Goal: Find specific page/section: Find specific page/section

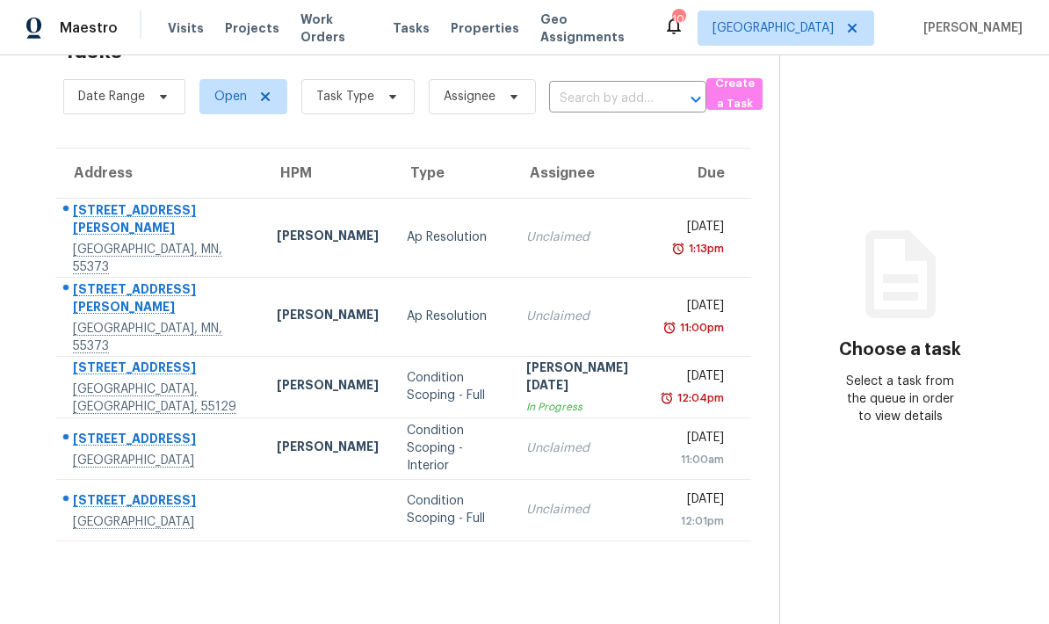
scroll to position [55, 0]
click at [801, 44] on span "[GEOGRAPHIC_DATA]" at bounding box center [785, 28] width 177 height 35
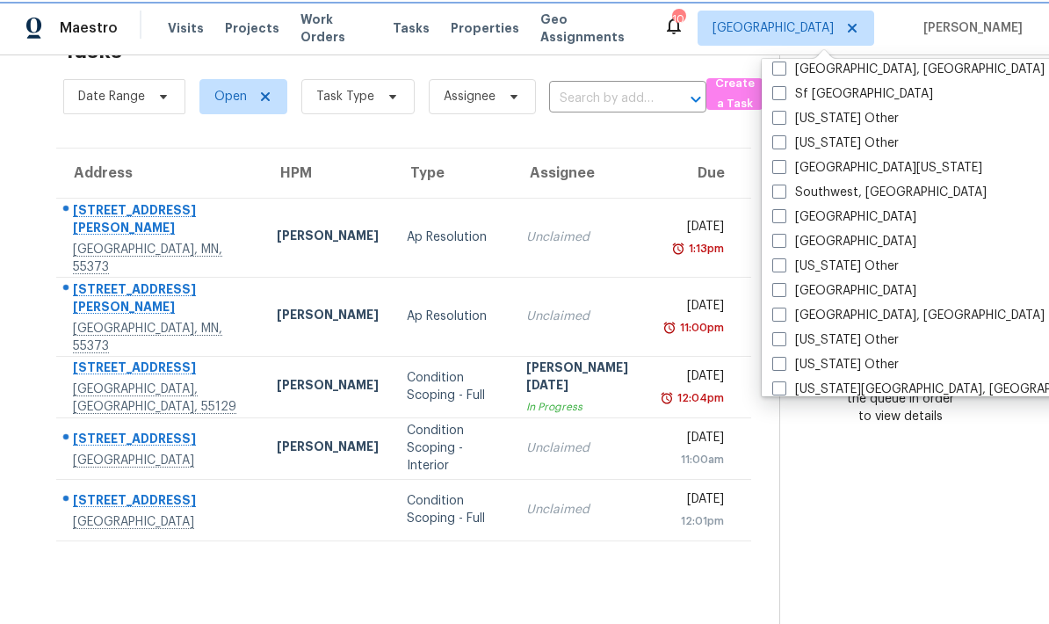
scroll to position [2416, 0]
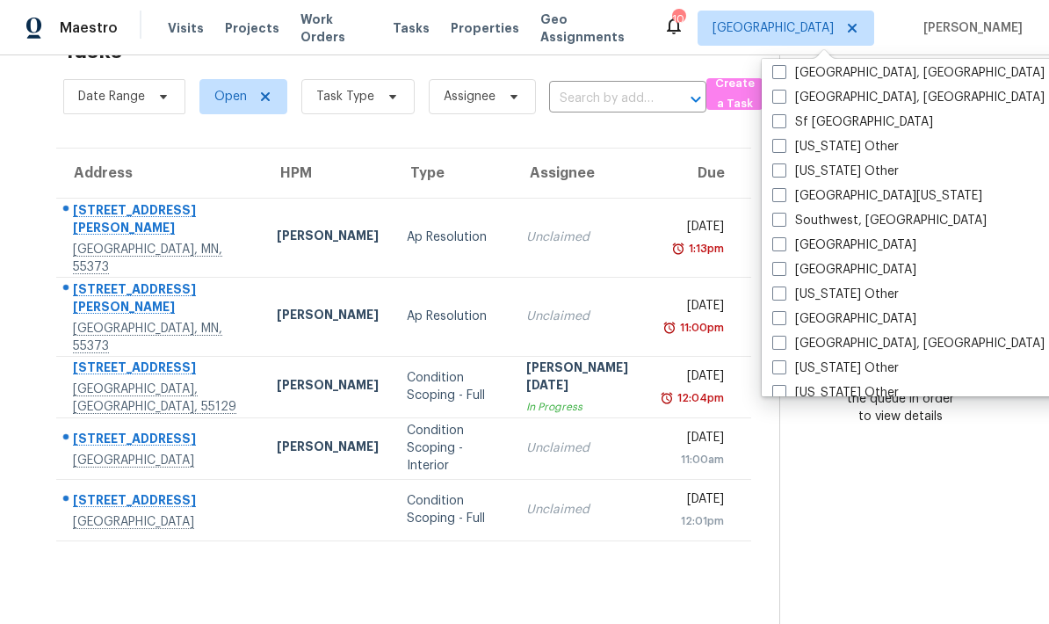
click at [776, 247] on span at bounding box center [779, 244] width 14 height 14
click at [776, 247] on input "[GEOGRAPHIC_DATA]" at bounding box center [777, 241] width 11 height 11
checkbox input "true"
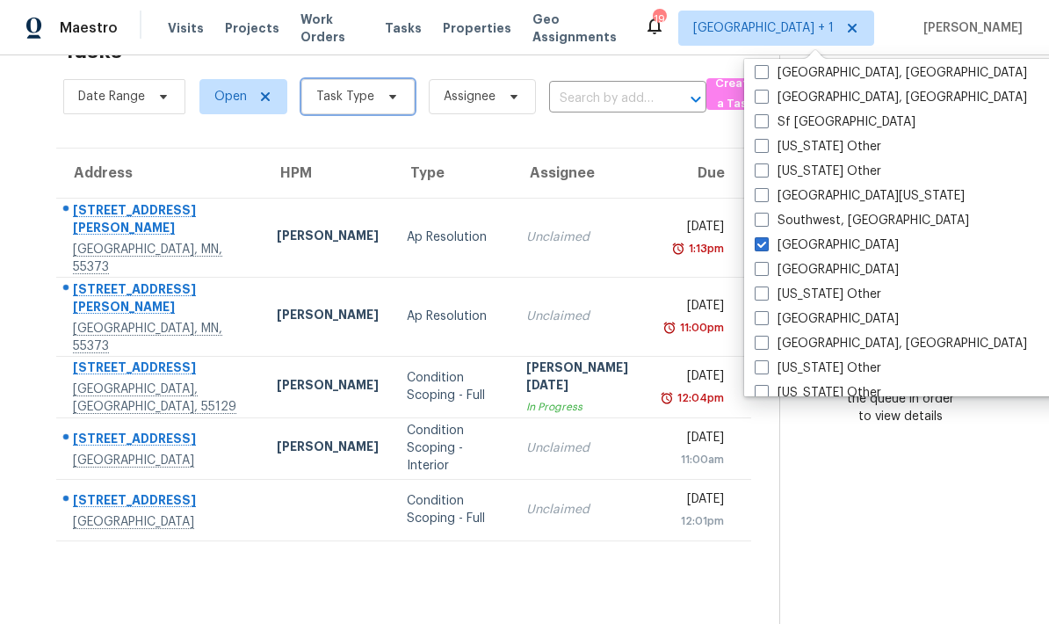
click at [357, 98] on span "Task Type" at bounding box center [345, 97] width 58 height 18
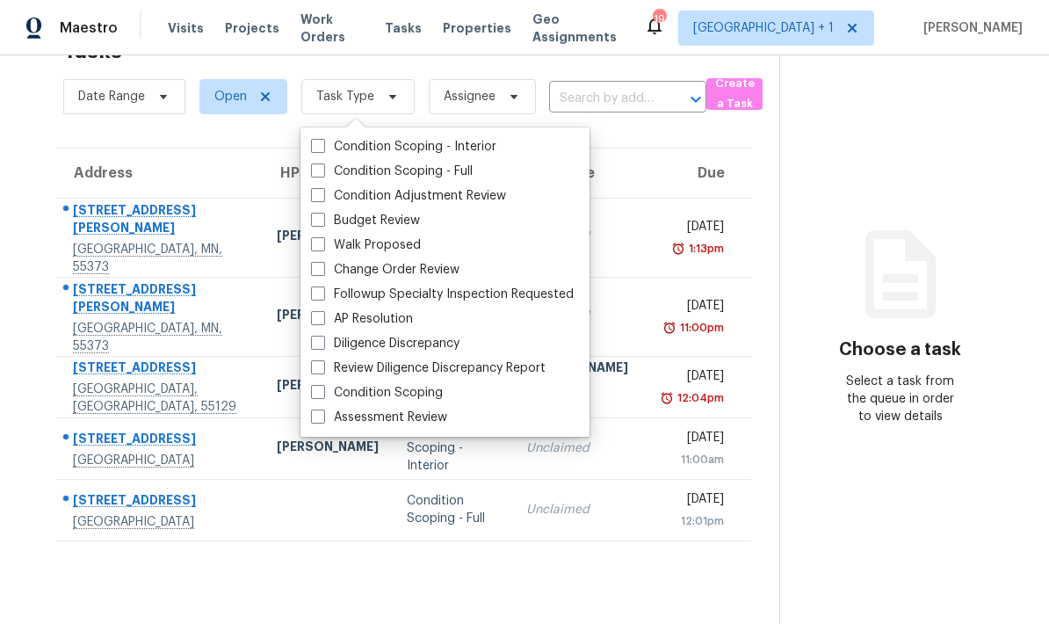
click at [317, 224] on span at bounding box center [318, 220] width 14 height 14
click at [317, 223] on input "Budget Review" at bounding box center [316, 217] width 11 height 11
checkbox input "true"
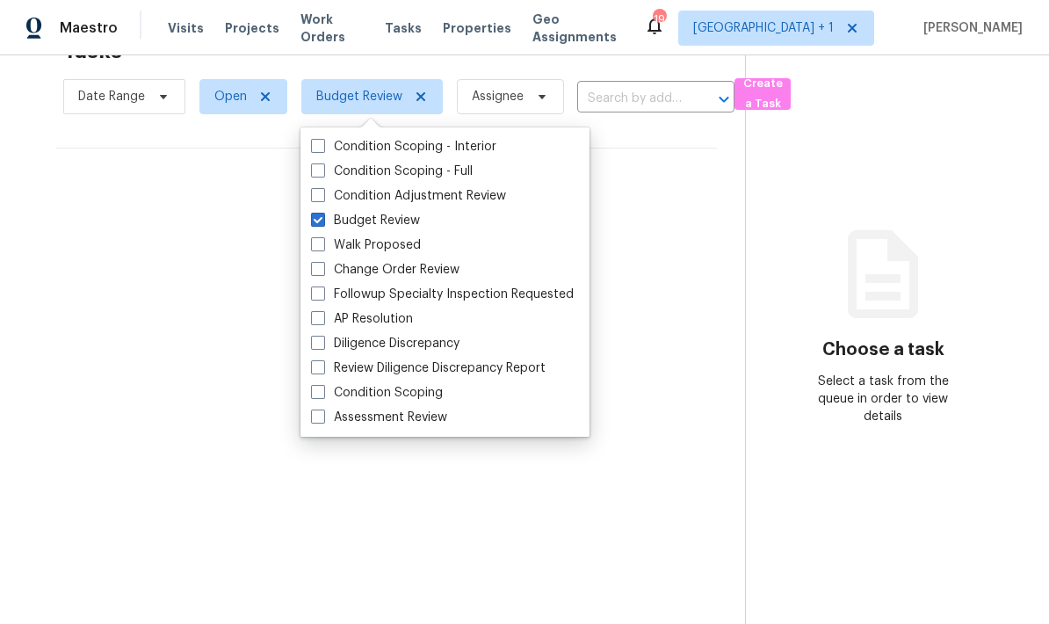
click at [312, 247] on span at bounding box center [318, 244] width 14 height 14
click at [312, 247] on input "Walk Proposed" at bounding box center [316, 241] width 11 height 11
checkbox input "true"
click at [316, 272] on span at bounding box center [318, 269] width 14 height 14
click at [316, 272] on input "Change Order Review" at bounding box center [316, 266] width 11 height 11
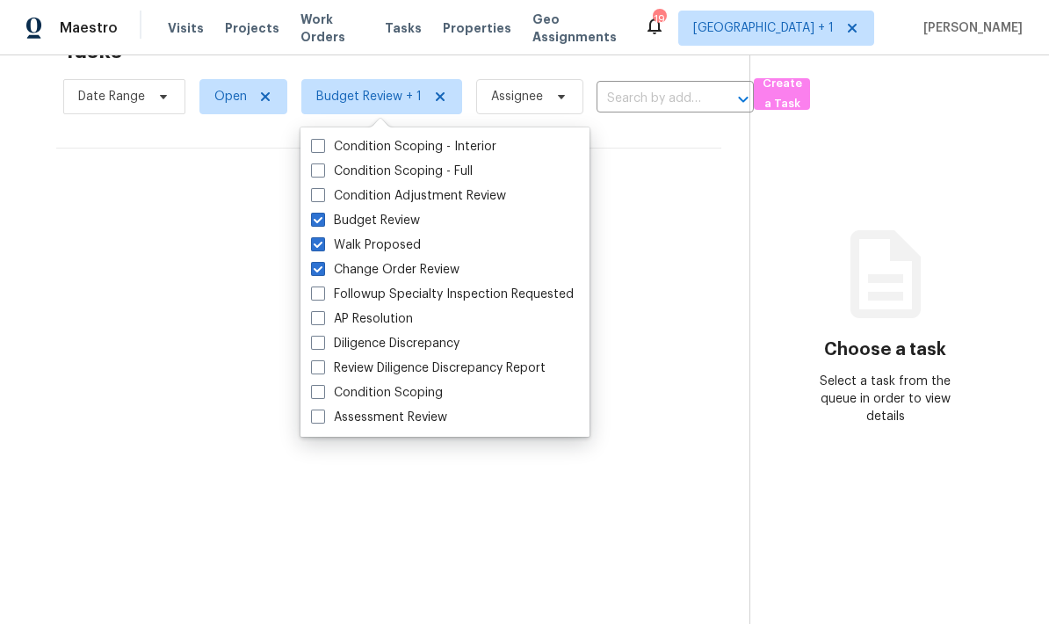
checkbox input "true"
click at [315, 295] on span at bounding box center [318, 293] width 14 height 14
click at [315, 295] on input "Followup Specialty Inspection Requested" at bounding box center [316, 290] width 11 height 11
checkbox input "true"
click at [314, 341] on span at bounding box center [318, 343] width 14 height 14
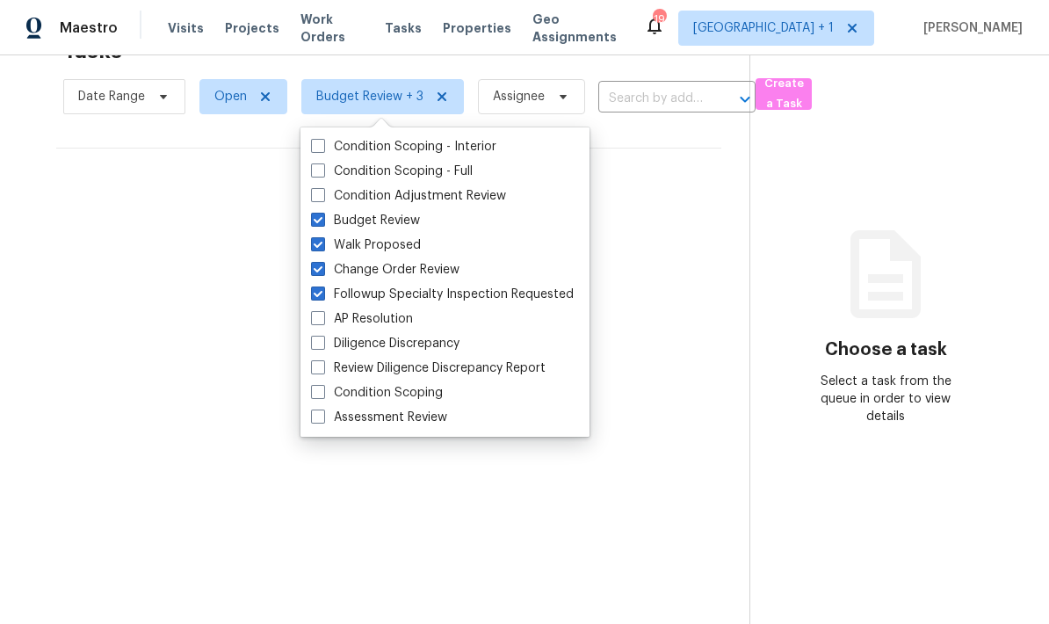
click at [314, 341] on input "Diligence Discrepancy" at bounding box center [316, 340] width 11 height 11
checkbox input "true"
click at [385, 432] on section "Tasks 0 Results Date Range Open Budget Review + 4 Assignee ​ Create a Task No t…" at bounding box center [389, 326] width 722 height 596
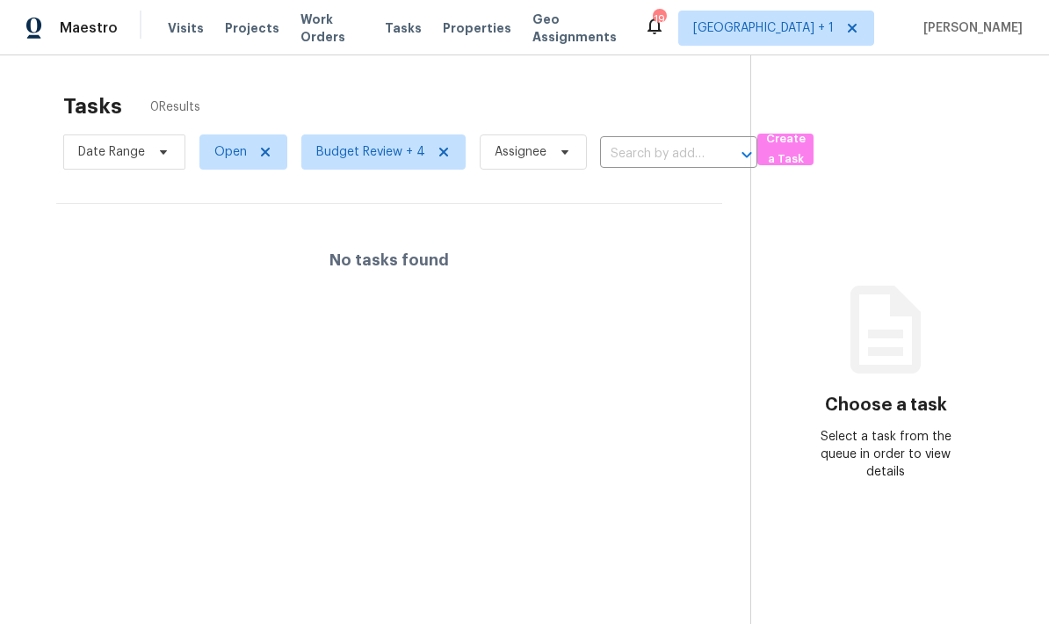
scroll to position [0, 0]
click at [398, 152] on span "Budget Review + 4" at bounding box center [370, 152] width 109 height 18
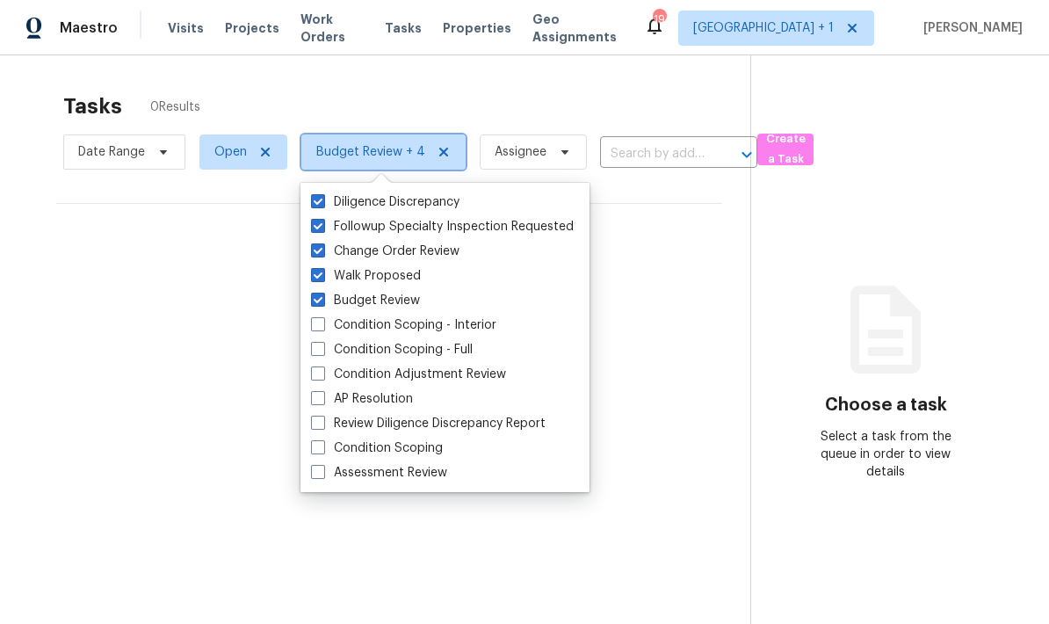
click at [444, 149] on icon at bounding box center [444, 152] width 14 height 14
checkbox input "false"
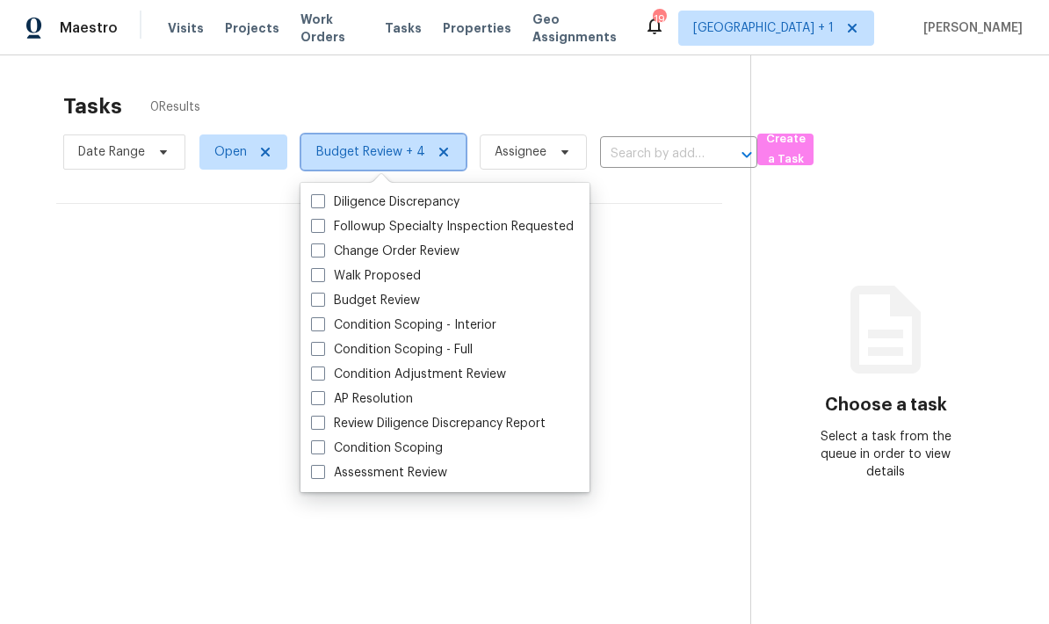
checkbox input "false"
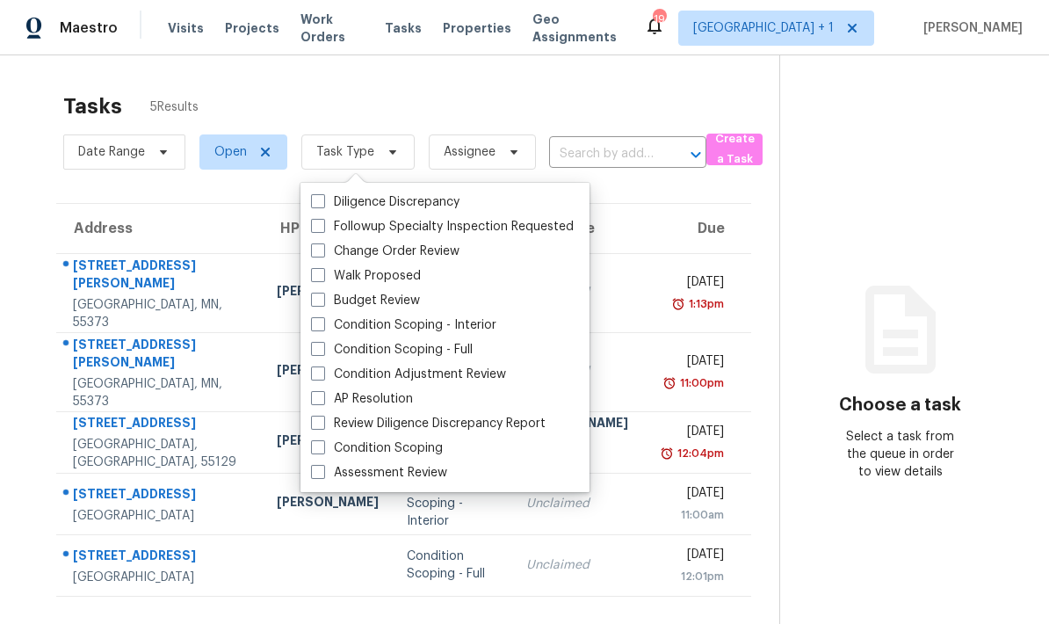
click at [204, 249] on th "Address" at bounding box center [159, 228] width 206 height 49
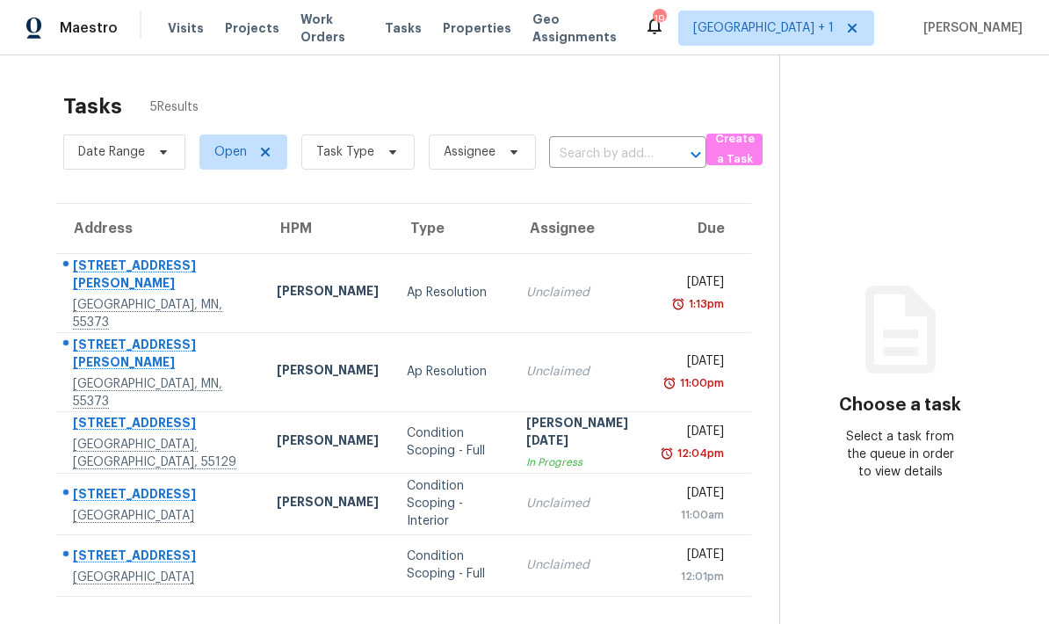
scroll to position [-1, 0]
click at [764, 26] on span "[GEOGRAPHIC_DATA] + 1" at bounding box center [763, 28] width 141 height 18
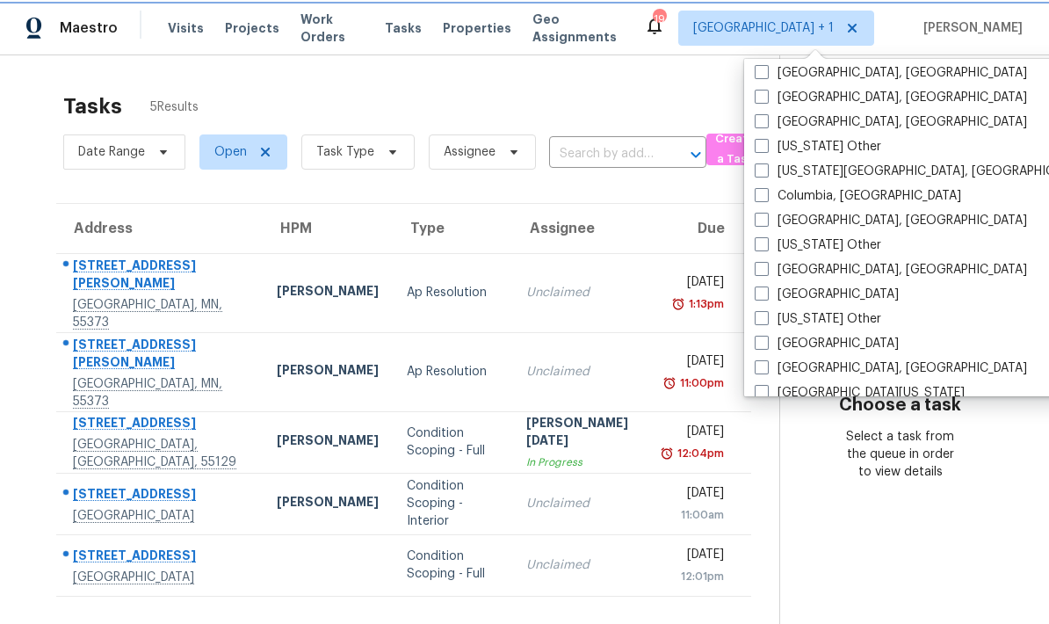
scroll to position [472, 0]
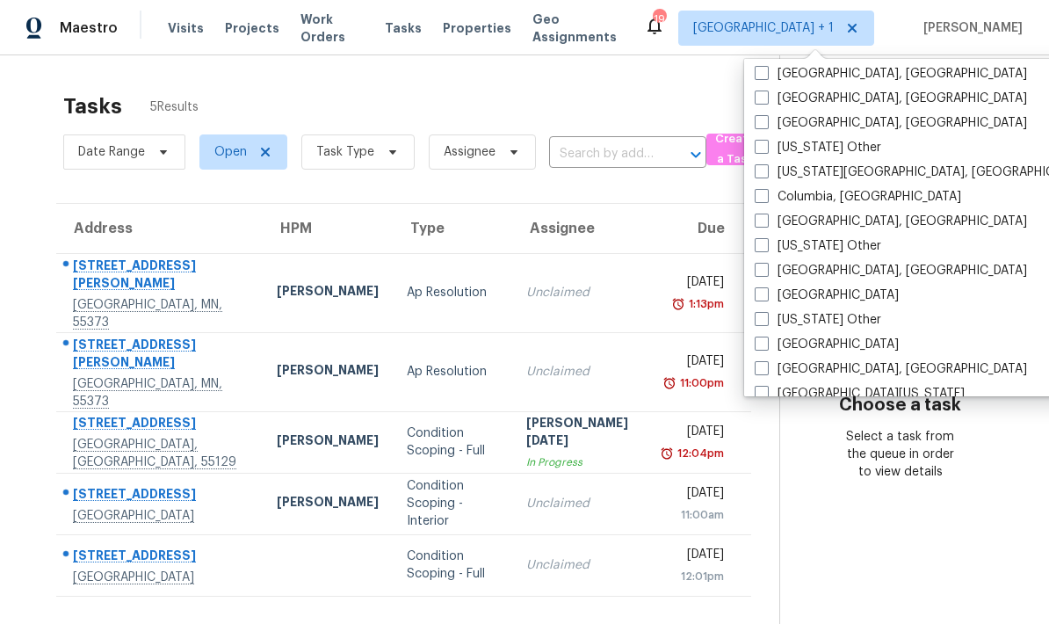
click at [758, 226] on span at bounding box center [762, 220] width 14 height 14
click at [758, 224] on input "[GEOGRAPHIC_DATA], [GEOGRAPHIC_DATA]" at bounding box center [760, 218] width 11 height 11
checkbox input "true"
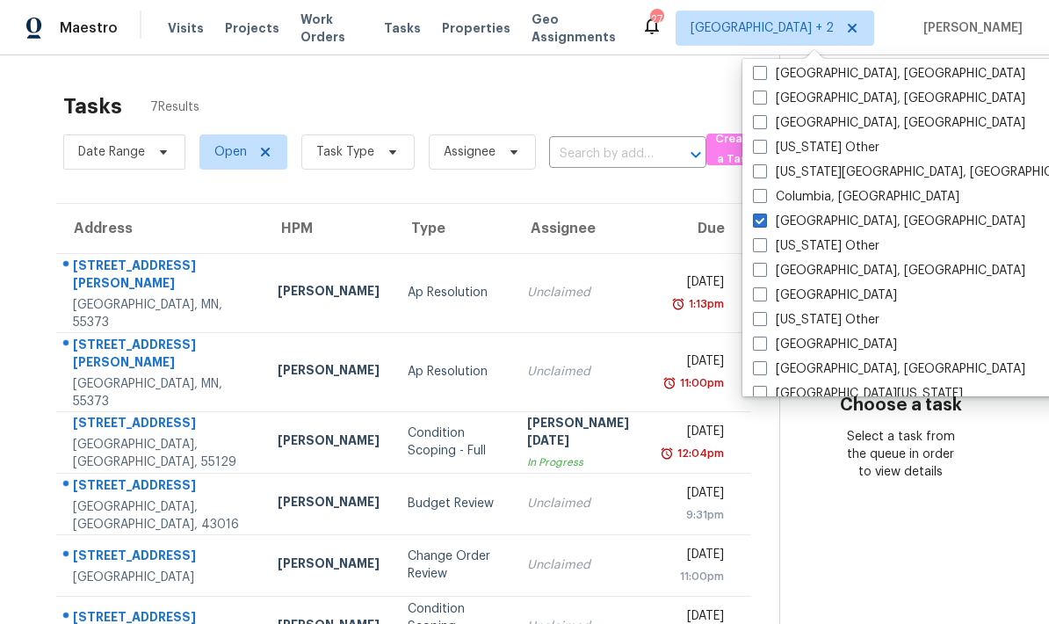
click at [755, 127] on span at bounding box center [760, 122] width 14 height 14
click at [755, 126] on input "[GEOGRAPHIC_DATA], [GEOGRAPHIC_DATA]" at bounding box center [758, 119] width 11 height 11
checkbox input "true"
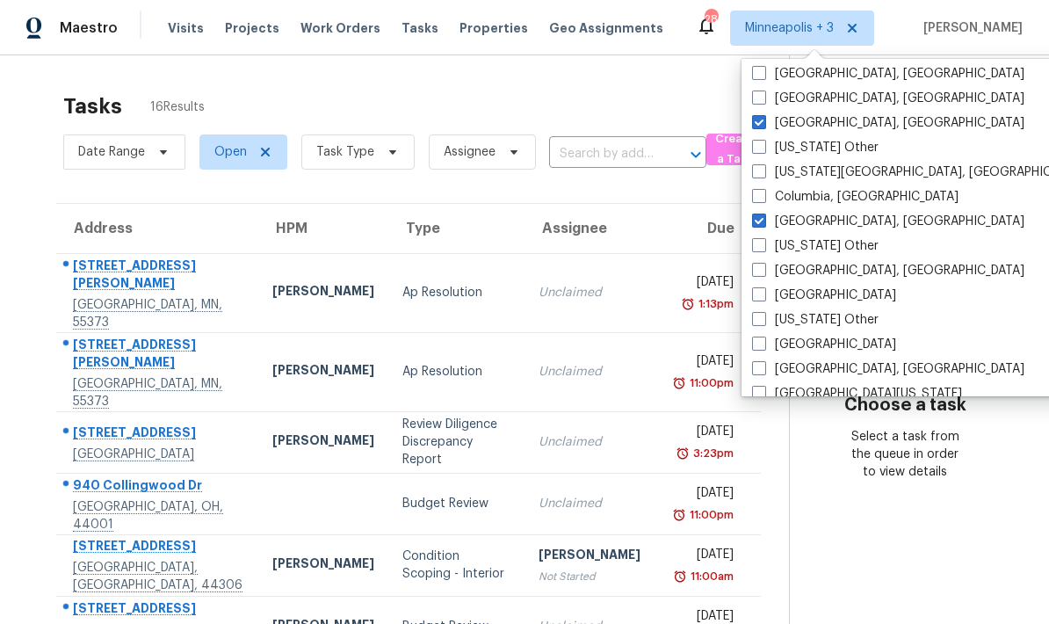
click at [753, 348] on span at bounding box center [759, 343] width 14 height 14
click at [753, 347] on input "[GEOGRAPHIC_DATA]" at bounding box center [757, 341] width 11 height 11
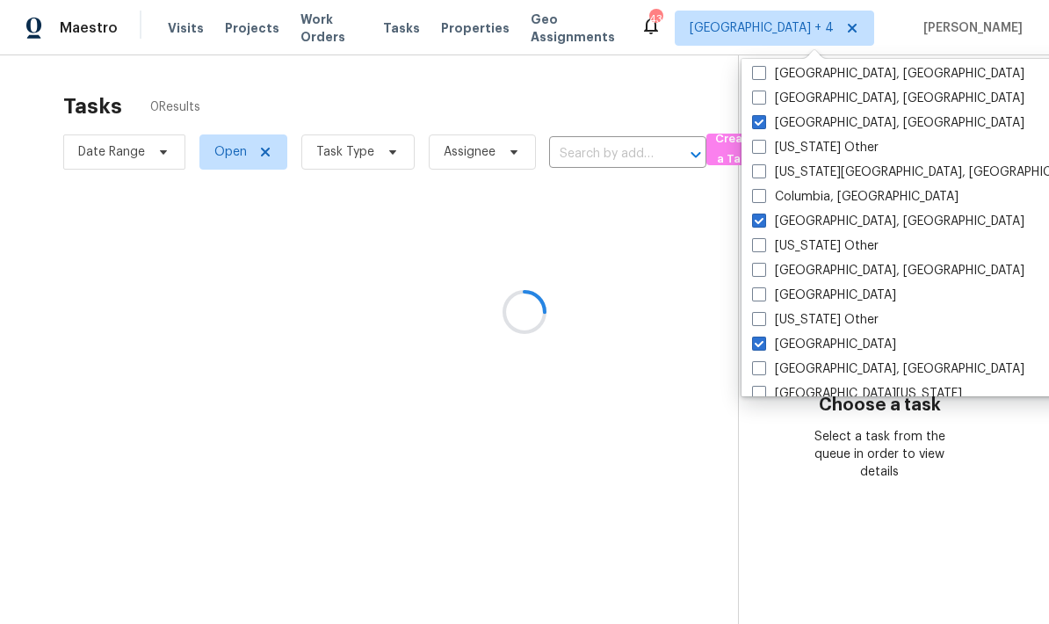
click at [754, 343] on span at bounding box center [759, 343] width 14 height 14
click at [754, 343] on input "[GEOGRAPHIC_DATA]" at bounding box center [757, 341] width 11 height 11
checkbox input "false"
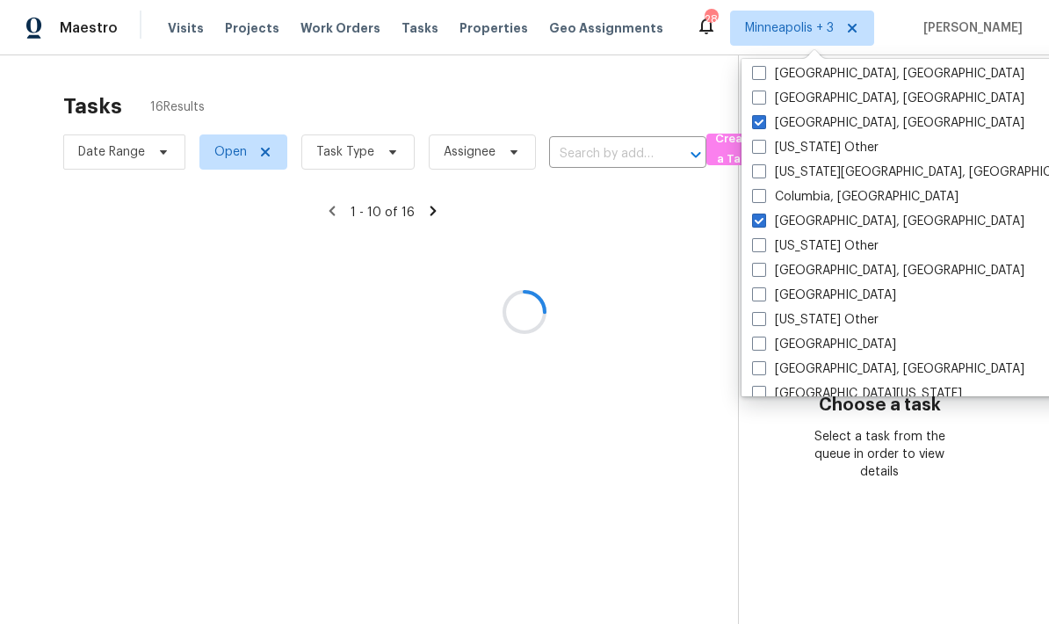
click at [755, 365] on span at bounding box center [759, 368] width 14 height 14
click at [755, 365] on input "[GEOGRAPHIC_DATA], [GEOGRAPHIC_DATA]" at bounding box center [757, 365] width 11 height 11
checkbox input "true"
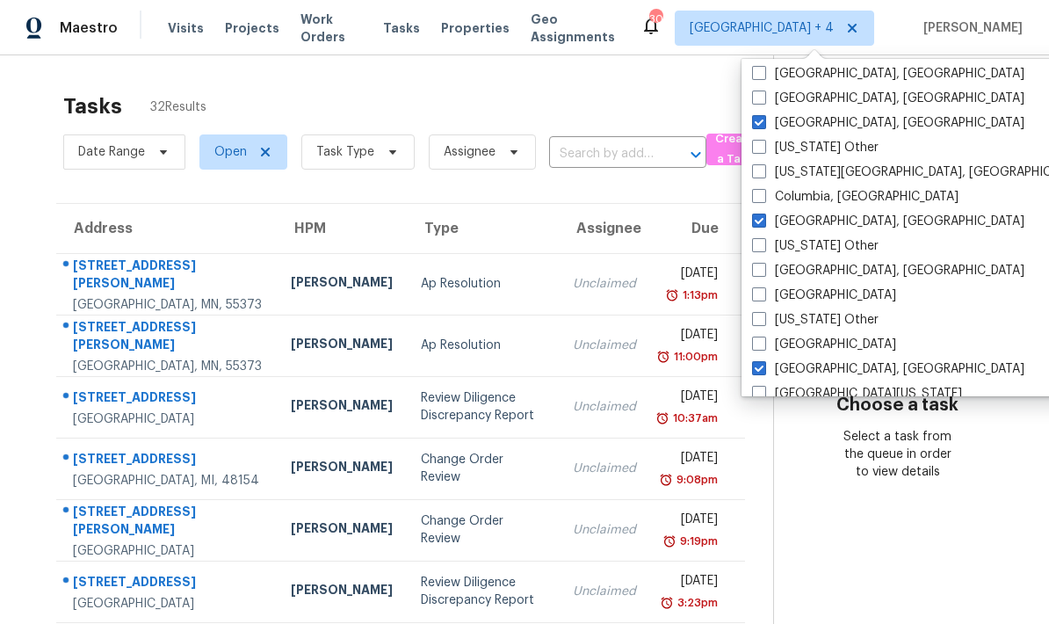
click at [570, 103] on div "Tasks 32 Results" at bounding box center [418, 106] width 710 height 46
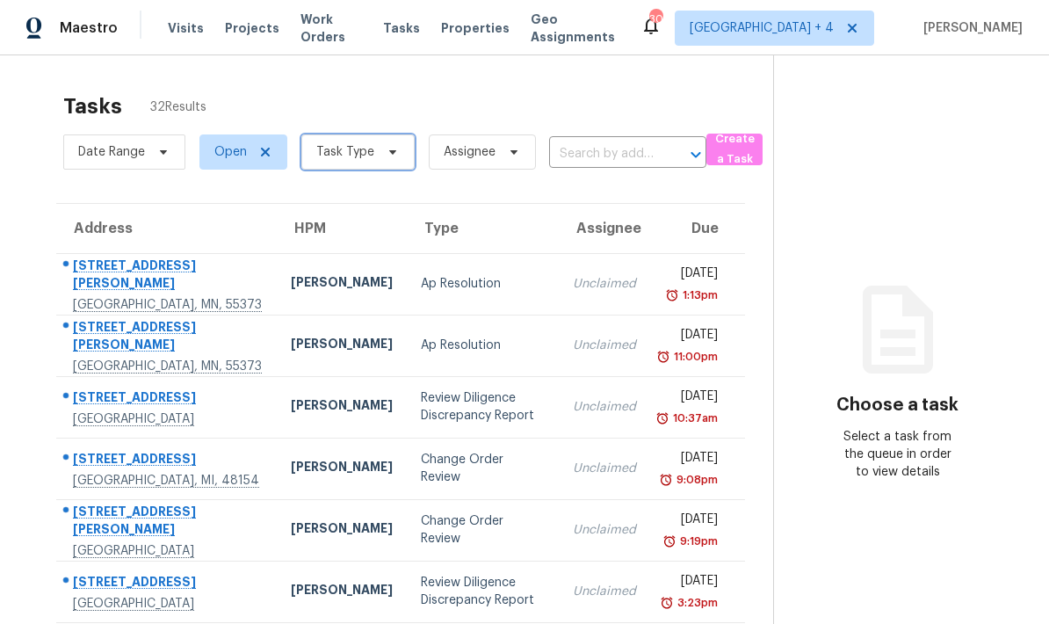
click at [329, 134] on span "Task Type" at bounding box center [357, 151] width 113 height 35
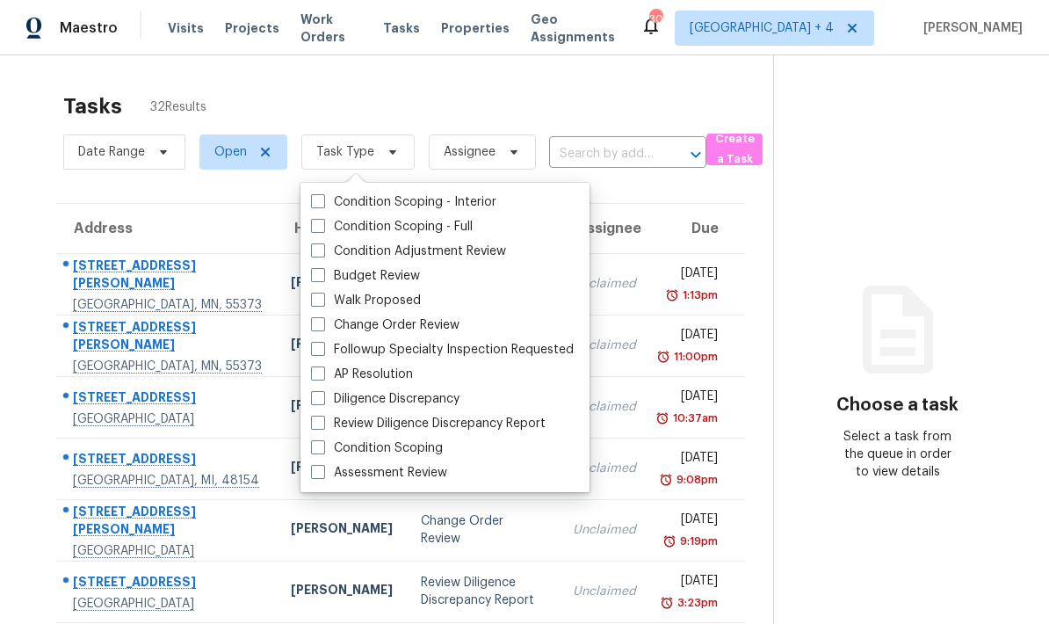
click at [314, 317] on span at bounding box center [318, 324] width 14 height 14
click at [314, 316] on input "Change Order Review" at bounding box center [316, 321] width 11 height 11
checkbox input "true"
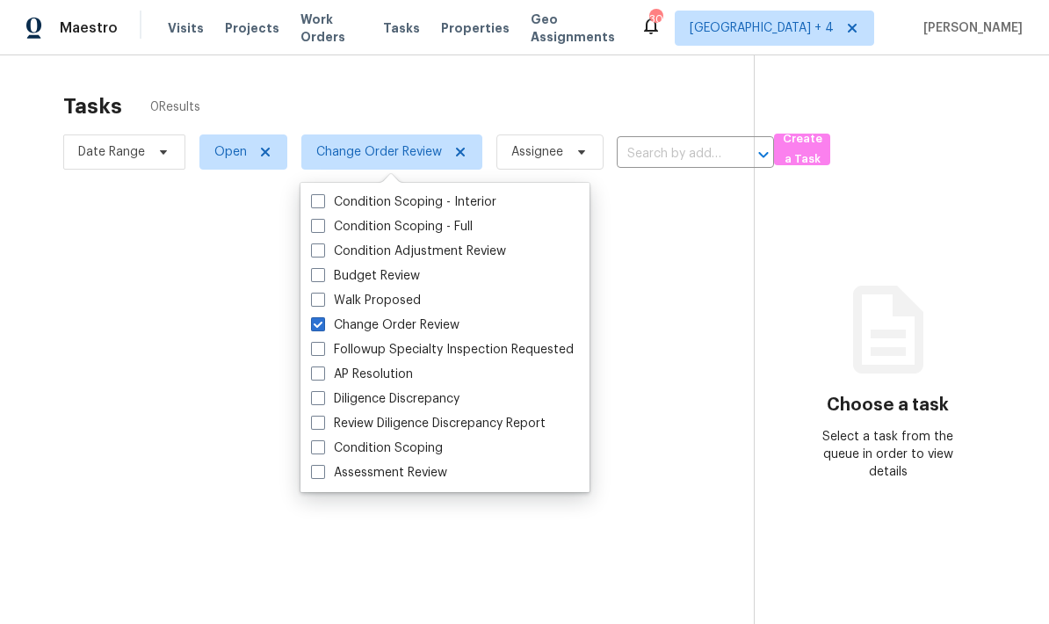
click at [314, 293] on span at bounding box center [318, 300] width 14 height 14
click at [314, 292] on input "Walk Proposed" at bounding box center [316, 297] width 11 height 11
checkbox input "true"
click at [313, 268] on span at bounding box center [318, 275] width 14 height 14
click at [313, 267] on input "Budget Review" at bounding box center [316, 272] width 11 height 11
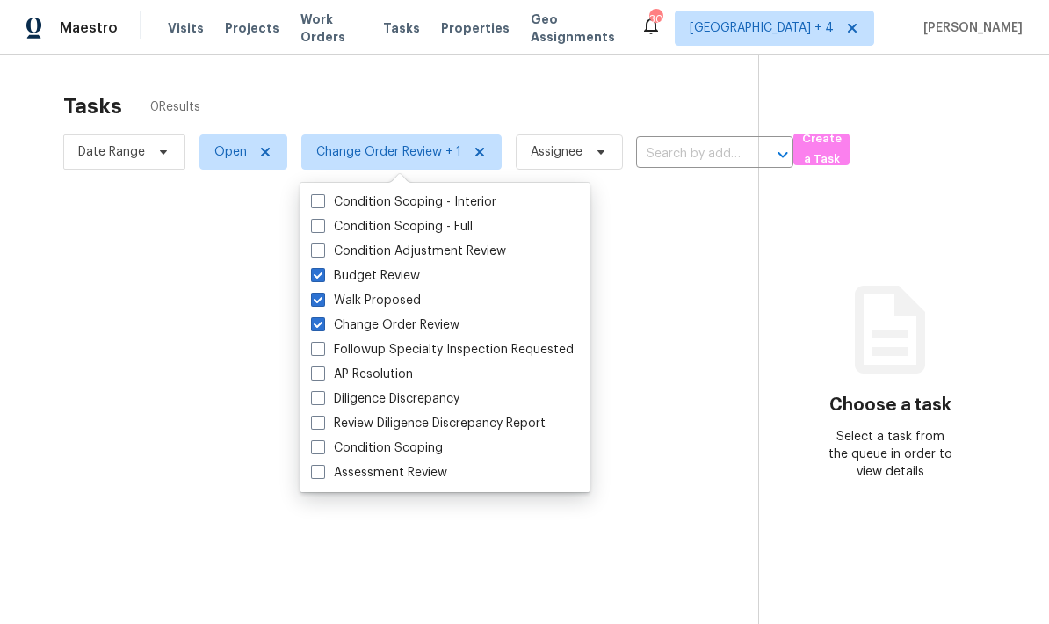
checkbox input "true"
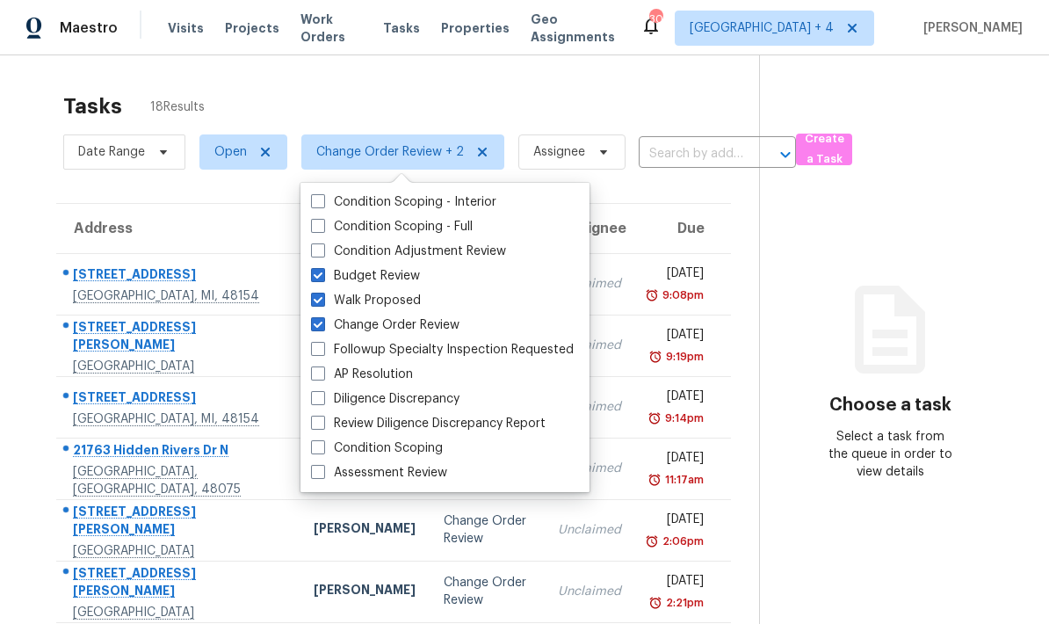
click at [314, 243] on span at bounding box center [318, 250] width 14 height 14
click at [314, 242] on input "Condition Adjustment Review" at bounding box center [316, 247] width 11 height 11
checkbox input "true"
click at [312, 342] on span at bounding box center [318, 349] width 14 height 14
click at [312, 341] on input "Followup Specialty Inspection Requested" at bounding box center [316, 346] width 11 height 11
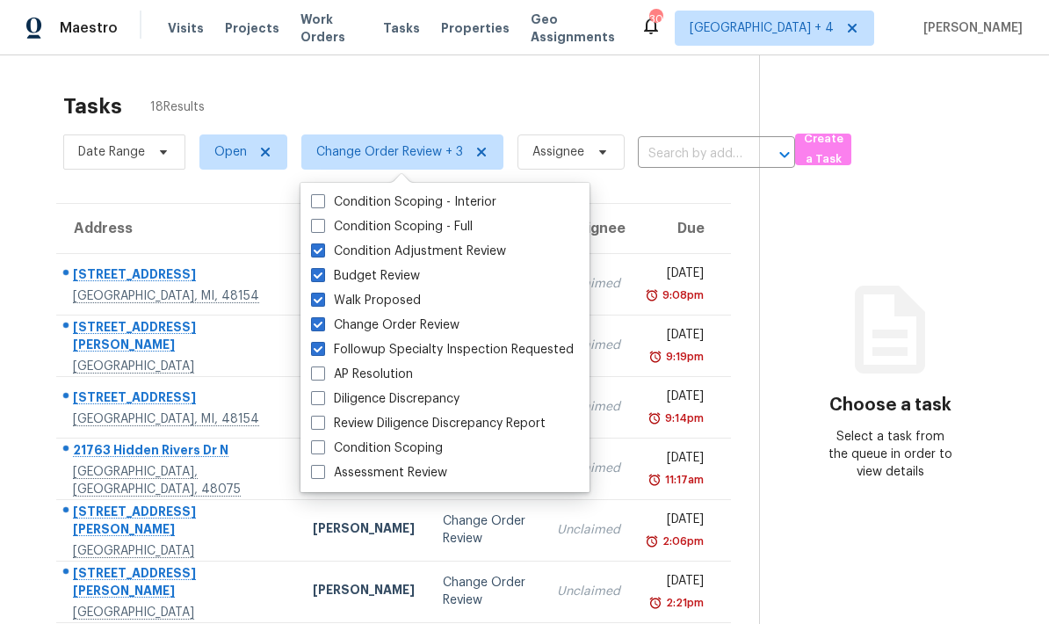
checkbox input "true"
click at [430, 560] on td "Change Order Review" at bounding box center [487, 590] width 114 height 61
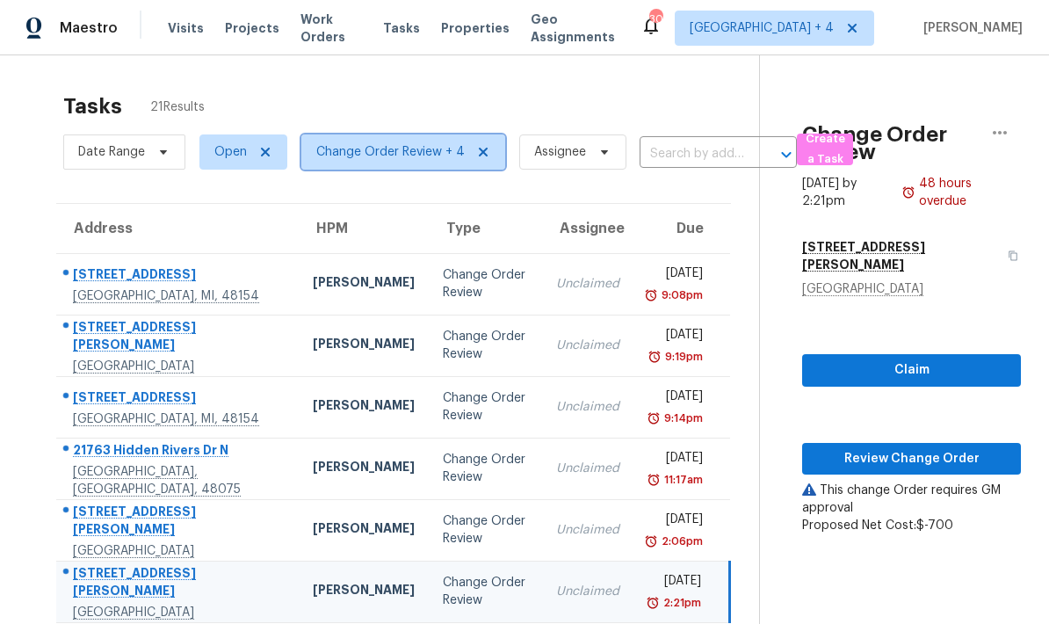
click at [356, 143] on span "Change Order Review + 4" at bounding box center [390, 152] width 148 height 18
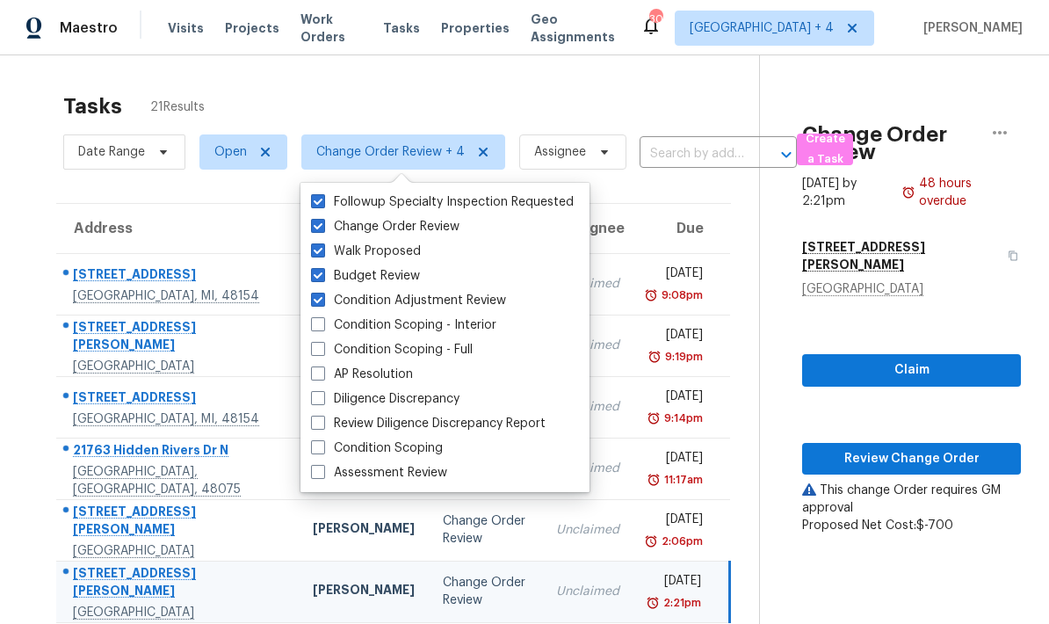
click at [314, 391] on span at bounding box center [318, 398] width 14 height 14
click at [314, 390] on input "Diligence Discrepancy" at bounding box center [316, 395] width 11 height 11
checkbox input "true"
click at [212, 376] on td "[STREET_ADDRESS]" at bounding box center [177, 406] width 242 height 61
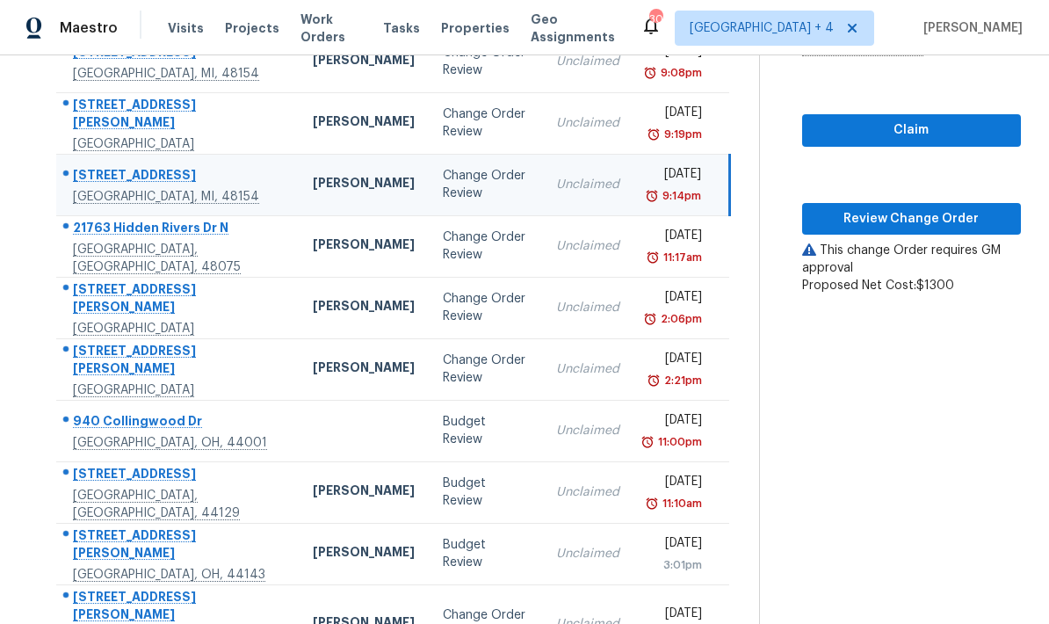
scroll to position [221, 0]
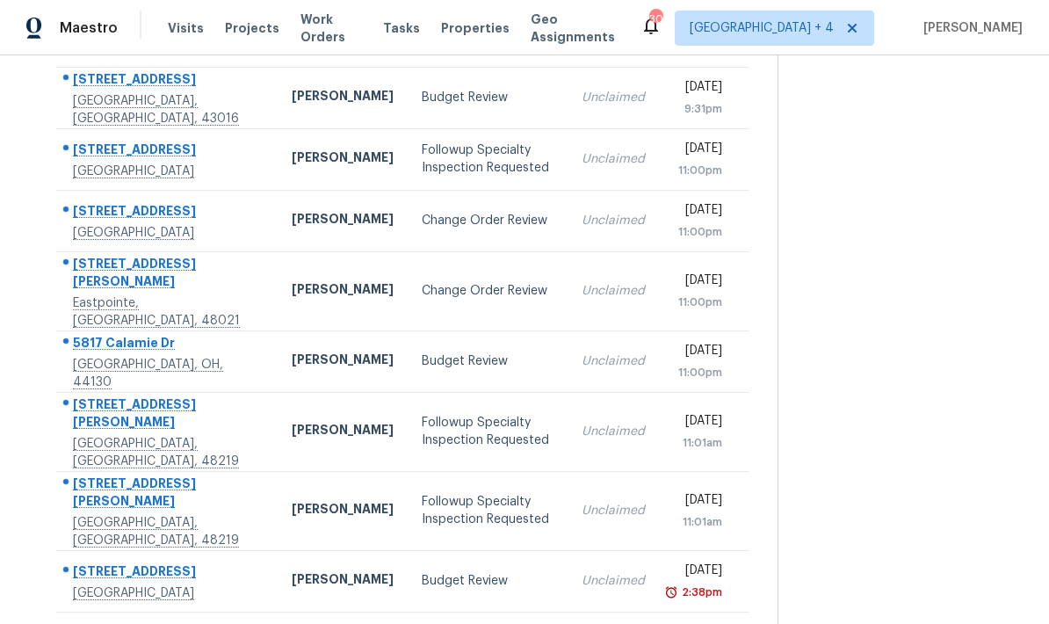
scroll to position [0, 0]
